Goal: Find contact information: Find contact information

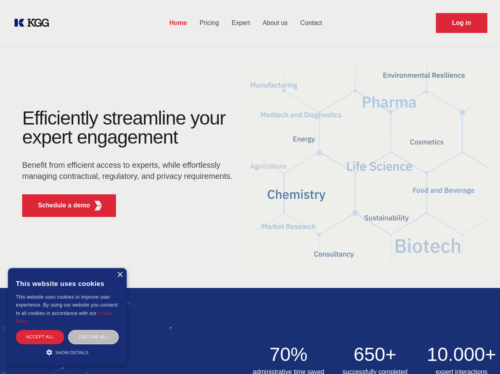
click at [250, 187] on div "Efficiently streamline your expert engagement Benefit from efficient access to …" at bounding box center [130, 166] width 241 height 114
click at [59, 205] on p "Schedule a demo" at bounding box center [64, 205] width 52 height 10
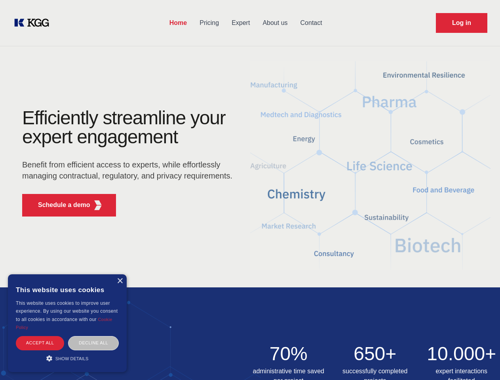
click at [120, 275] on div "× This website uses cookies This website uses cookies to improve user experienc…" at bounding box center [67, 324] width 119 height 98
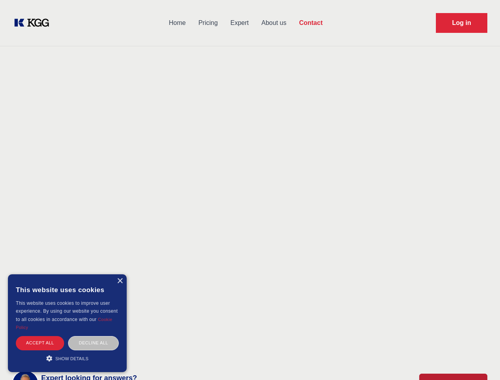
click at [40, 336] on div "Accept all" at bounding box center [40, 343] width 48 height 14
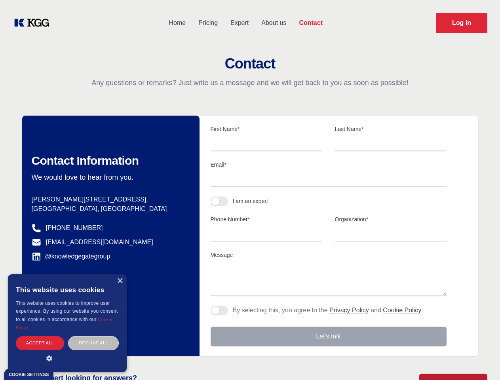
click at [93, 336] on div "Contact Information We would love to hear from you. Postal address [PERSON_NAME…" at bounding box center [110, 236] width 177 height 240
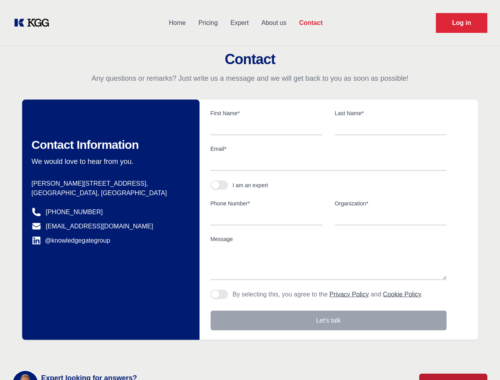
click at [67, 352] on main "Contact Any questions or remarks? Just write us a message and we will get back …" at bounding box center [250, 206] width 500 height 412
